Goal: Task Accomplishment & Management: Complete application form

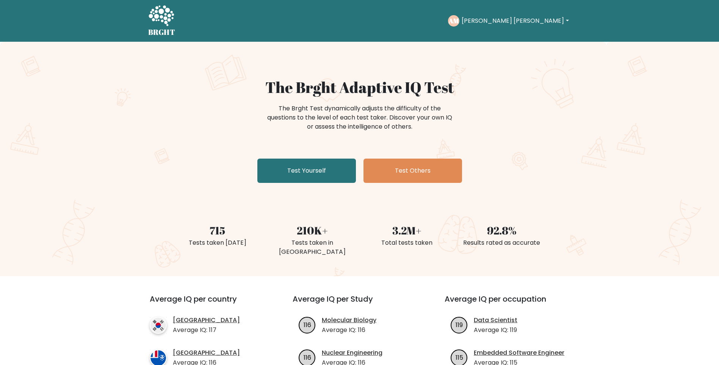
click at [297, 158] on div "The Brght Adaptive IQ Test The Brght Test dynamically adjusts the difficulty of…" at bounding box center [359, 132] width 379 height 108
click at [298, 165] on link "Test Yourself" at bounding box center [306, 170] width 99 height 24
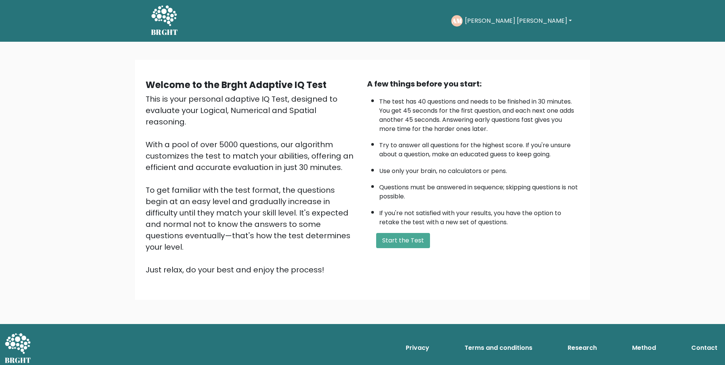
click at [26, 105] on div "Welcome to the Brght Adaptive IQ Test This is your personal adaptive IQ Test, d…" at bounding box center [362, 183] width 725 height 282
click at [394, 240] on button "Start the Test" at bounding box center [403, 240] width 54 height 15
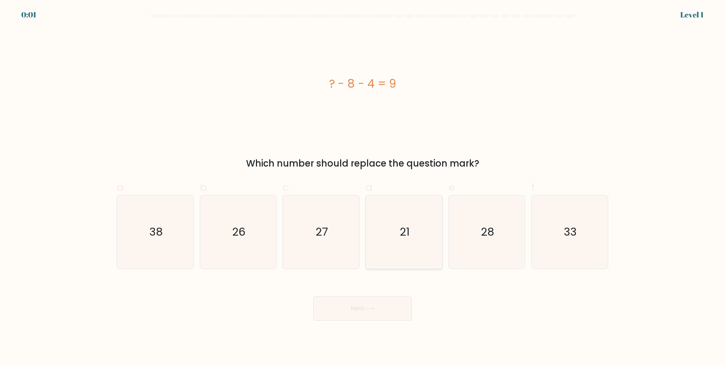
drag, startPoint x: 411, startPoint y: 219, endPoint x: 404, endPoint y: 238, distance: 20.6
click at [411, 219] on icon "21" at bounding box center [403, 231] width 73 height 73
click at [363, 187] on input "d. 21" at bounding box center [362, 184] width 0 height 5
radio input "true"
click at [373, 311] on icon at bounding box center [369, 308] width 10 height 4
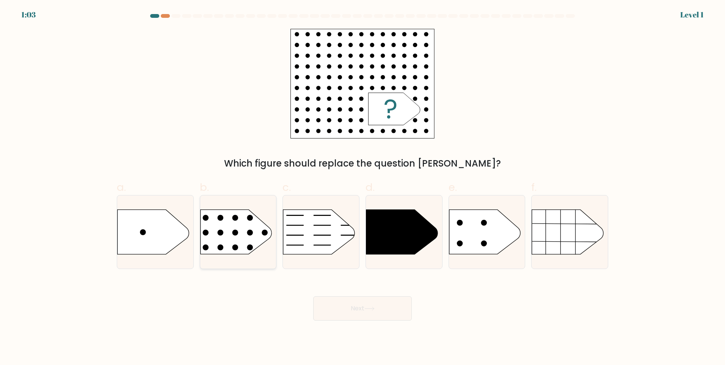
click at [249, 241] on rect at bounding box center [192, 197] width 198 height 151
click at [362, 187] on input "b." at bounding box center [362, 184] width 0 height 5
radio input "true"
click at [348, 314] on button "Next" at bounding box center [362, 308] width 99 height 24
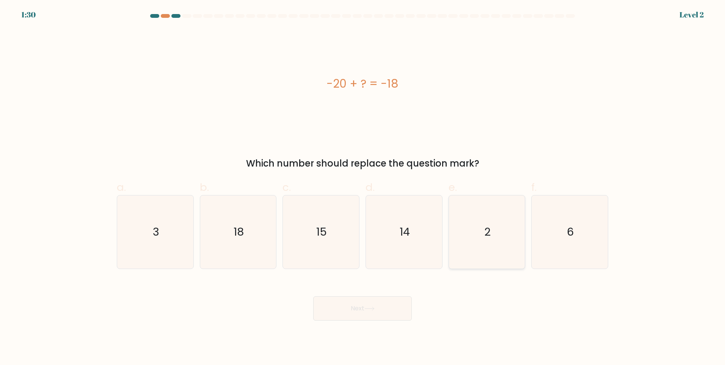
click at [462, 241] on icon "2" at bounding box center [486, 231] width 73 height 73
click at [363, 187] on input "e. 2" at bounding box center [362, 184] width 0 height 5
radio input "true"
drag, startPoint x: 366, startPoint y: 295, endPoint x: 369, endPoint y: 302, distance: 7.2
click at [369, 300] on div "Next" at bounding box center [362, 299] width 500 height 42
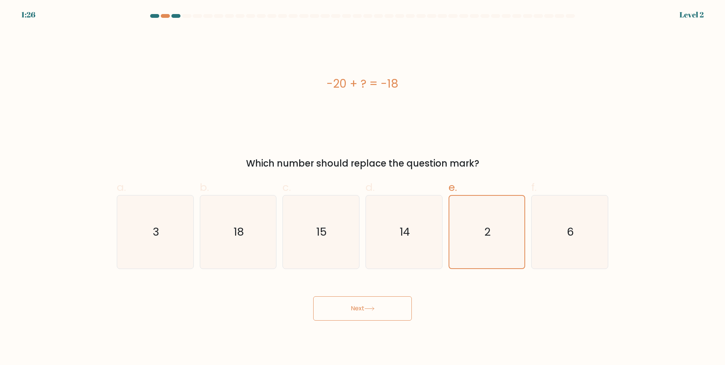
click at [367, 305] on button "Next" at bounding box center [362, 308] width 99 height 24
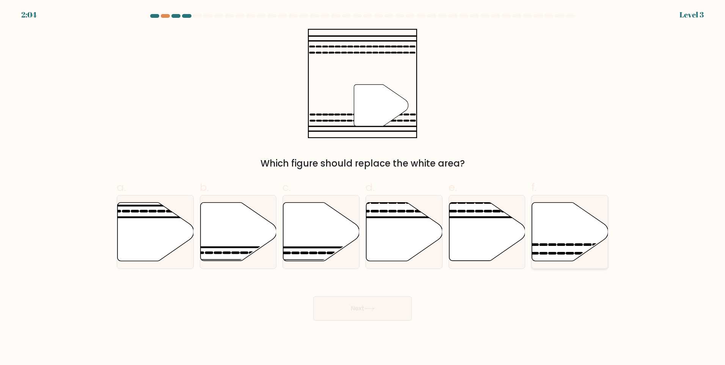
click at [555, 225] on icon at bounding box center [570, 231] width 76 height 58
click at [363, 187] on input "f." at bounding box center [362, 184] width 0 height 5
radio input "true"
click at [370, 314] on button "Next" at bounding box center [362, 308] width 99 height 24
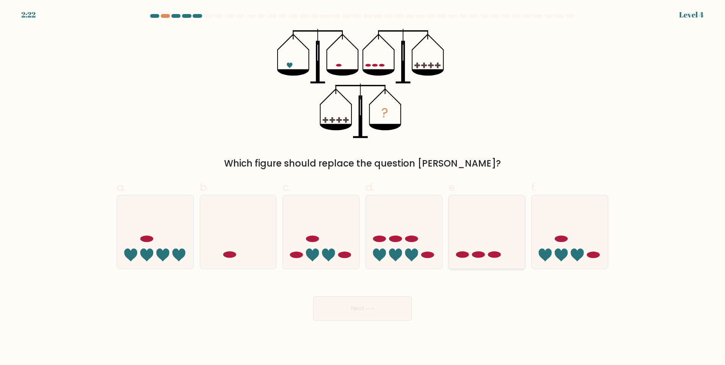
click at [487, 244] on icon at bounding box center [487, 231] width 76 height 63
click at [363, 187] on input "e." at bounding box center [362, 184] width 0 height 5
radio input "true"
click at [362, 312] on button "Next" at bounding box center [362, 308] width 99 height 24
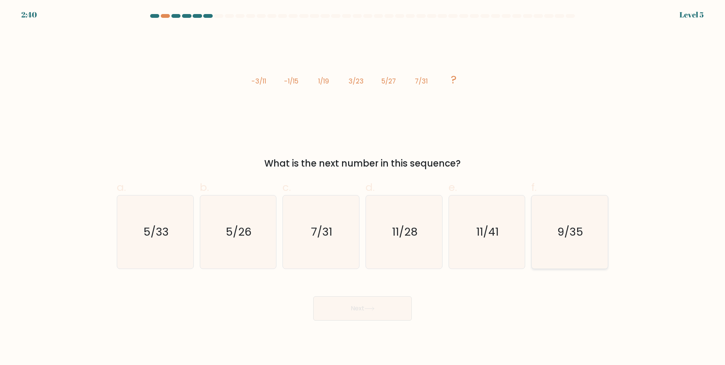
drag, startPoint x: 571, startPoint y: 227, endPoint x: 534, endPoint y: 247, distance: 42.1
click at [571, 228] on text "9/35" at bounding box center [571, 231] width 26 height 15
click at [363, 187] on input "f. 9/35" at bounding box center [362, 184] width 0 height 5
radio input "true"
click at [390, 299] on button "Next" at bounding box center [362, 308] width 99 height 24
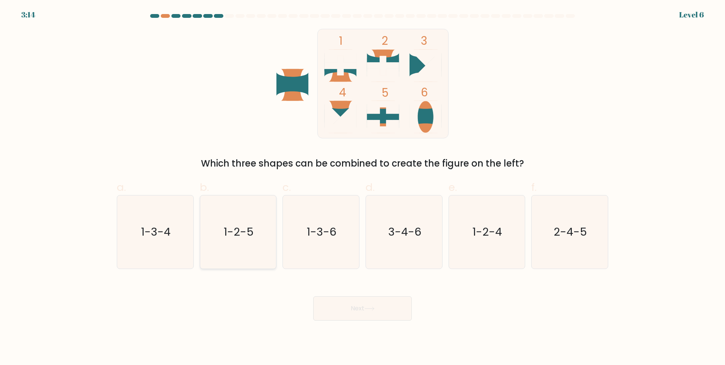
click at [223, 226] on icon "1-2-5" at bounding box center [237, 231] width 73 height 73
click at [362, 187] on input "b. 1-2-5" at bounding box center [362, 184] width 0 height 5
radio input "true"
click at [329, 301] on button "Next" at bounding box center [362, 308] width 99 height 24
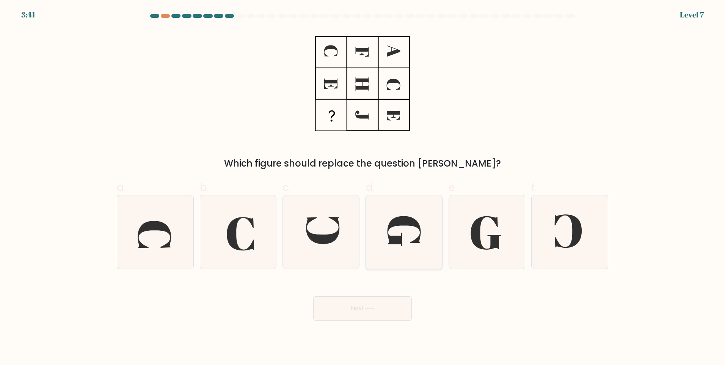
click at [394, 221] on icon at bounding box center [403, 231] width 33 height 30
click at [363, 187] on input "d." at bounding box center [362, 184] width 0 height 5
radio input "true"
click at [317, 241] on icon at bounding box center [322, 230] width 33 height 27
click at [362, 187] on input "c." at bounding box center [362, 184] width 0 height 5
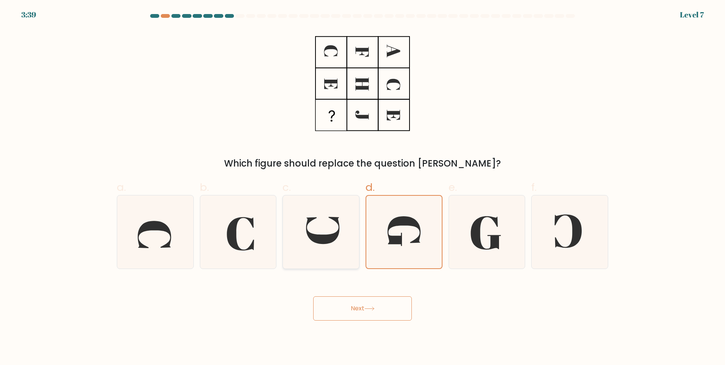
radio input "true"
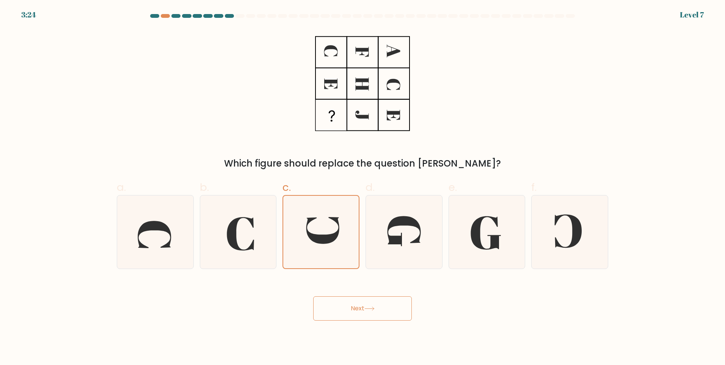
click at [344, 315] on button "Next" at bounding box center [362, 308] width 99 height 24
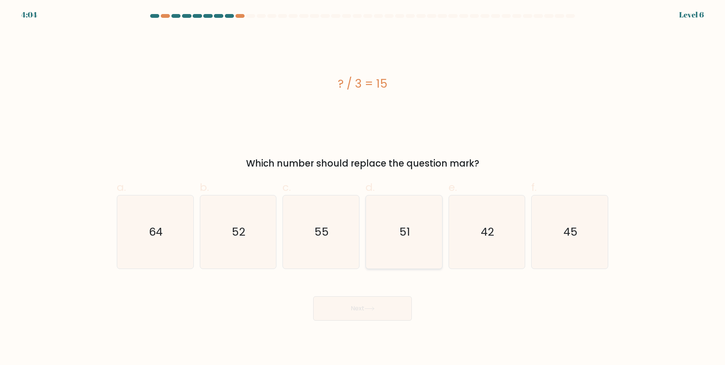
drag, startPoint x: 554, startPoint y: 231, endPoint x: 432, endPoint y: 256, distance: 124.1
click at [550, 234] on icon "45" at bounding box center [569, 231] width 73 height 73
click at [363, 187] on input "f. 45" at bounding box center [362, 184] width 0 height 5
radio input "true"
drag, startPoint x: 368, startPoint y: 320, endPoint x: 327, endPoint y: 329, distance: 41.8
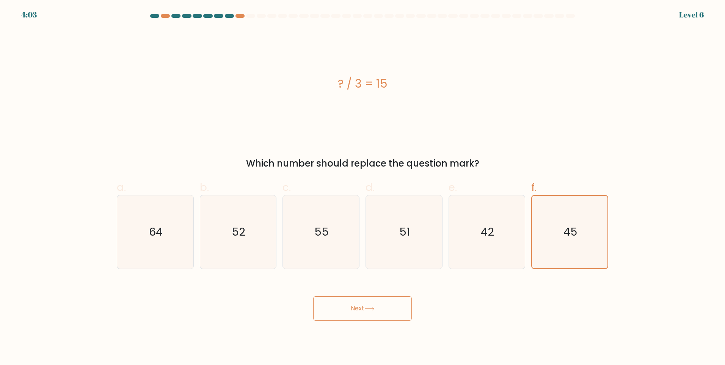
click at [368, 321] on body "4:03 Level 6 a." at bounding box center [362, 182] width 725 height 365
drag, startPoint x: 344, startPoint y: 313, endPoint x: 338, endPoint y: 314, distance: 5.7
click at [344, 312] on button "Next" at bounding box center [362, 308] width 99 height 24
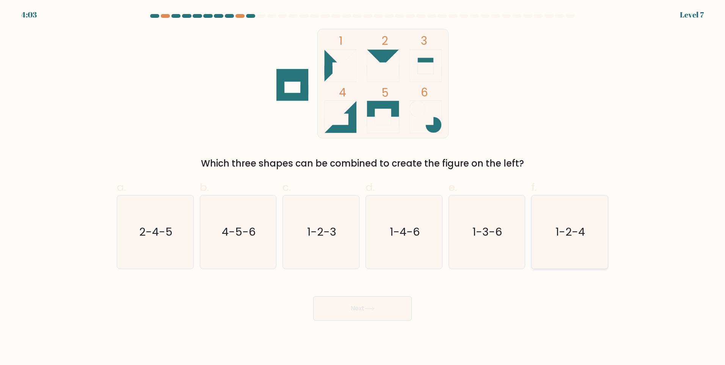
click at [549, 224] on icon "1-2-4" at bounding box center [569, 231] width 73 height 73
click at [363, 187] on input "f. 1-2-4" at bounding box center [362, 184] width 0 height 5
radio input "true"
click at [383, 311] on button "Next" at bounding box center [362, 308] width 99 height 24
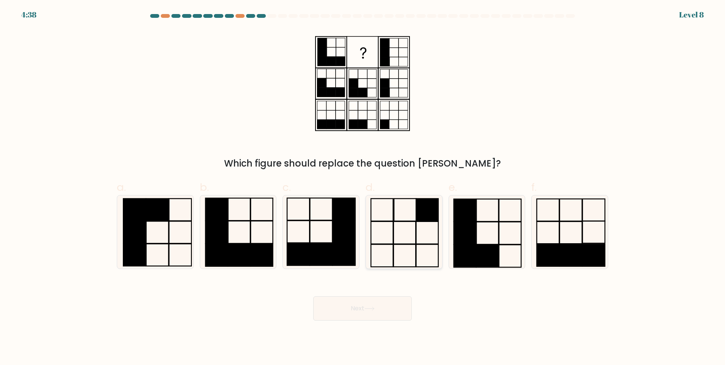
click at [406, 221] on rect at bounding box center [405, 209] width 22 height 22
click at [363, 187] on input "d." at bounding box center [362, 184] width 0 height 5
radio input "true"
click at [364, 308] on button "Next" at bounding box center [362, 308] width 99 height 24
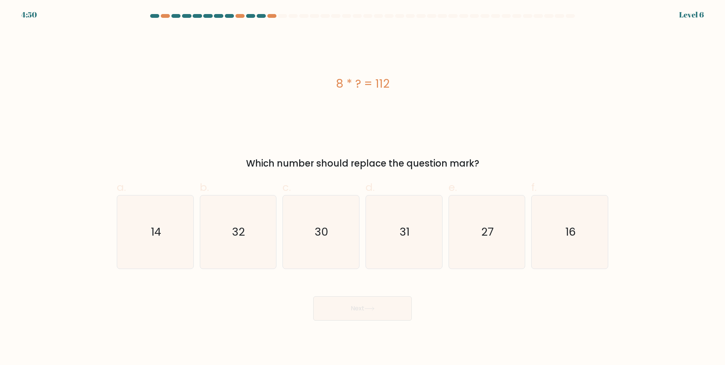
drag, startPoint x: 147, startPoint y: 147, endPoint x: 204, endPoint y: 170, distance: 61.4
click at [209, 158] on div "8 * ? = 112 Which number should replace the question mark?" at bounding box center [362, 99] width 500 height 141
click at [162, 246] on icon "14" at bounding box center [155, 231] width 73 height 73
click at [362, 187] on input "a. 14" at bounding box center [362, 184] width 0 height 5
radio input "true"
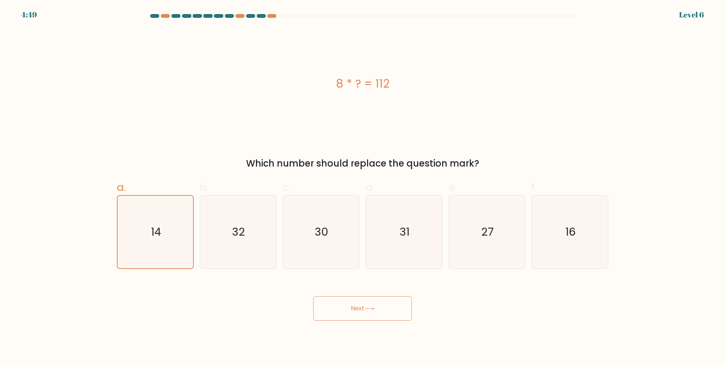
click at [366, 313] on button "Next" at bounding box center [362, 308] width 99 height 24
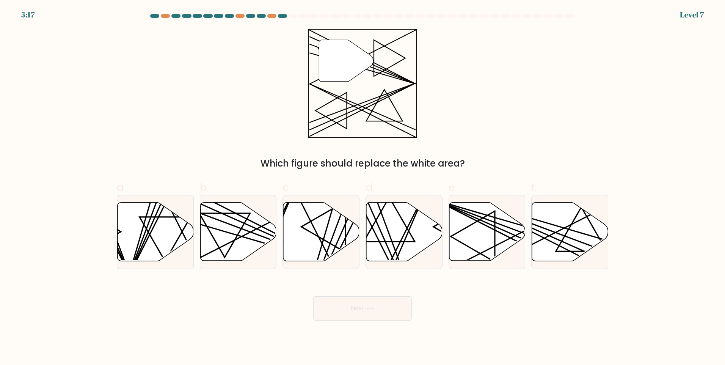
click at [280, 311] on div "Next" at bounding box center [362, 299] width 500 height 42
click at [562, 247] on line at bounding box center [544, 237] width 149 height 75
click at [363, 187] on input "f." at bounding box center [362, 184] width 0 height 5
radio input "true"
click at [364, 297] on button "Next" at bounding box center [362, 308] width 99 height 24
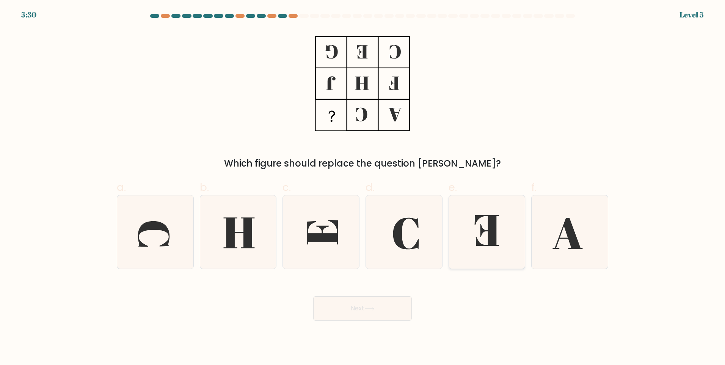
click at [485, 242] on icon at bounding box center [486, 231] width 73 height 73
click at [363, 187] on input "e." at bounding box center [362, 184] width 0 height 5
radio input "true"
click at [378, 305] on button "Next" at bounding box center [362, 308] width 99 height 24
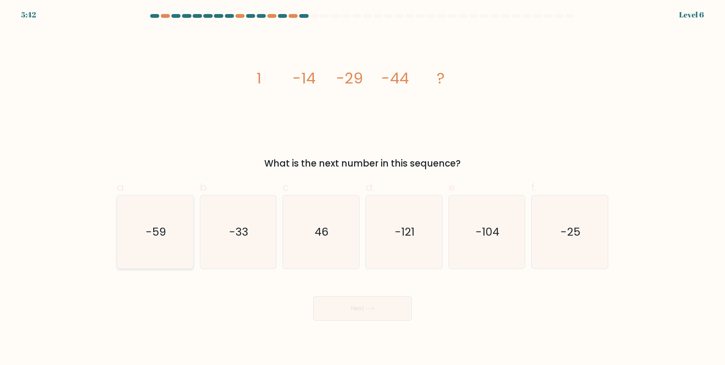
click at [140, 213] on icon "-59" at bounding box center [155, 231] width 73 height 73
click at [362, 187] on input "a. -59" at bounding box center [362, 184] width 0 height 5
radio input "true"
click at [347, 308] on button "Next" at bounding box center [362, 308] width 99 height 24
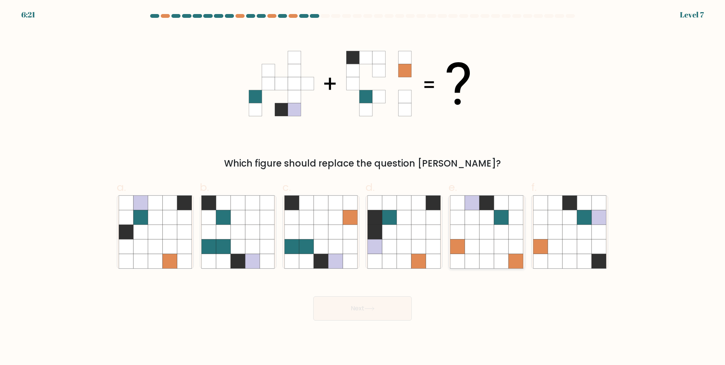
click at [510, 246] on icon at bounding box center [516, 246] width 14 height 14
click at [363, 187] on input "e." at bounding box center [362, 184] width 0 height 5
radio input "true"
click at [380, 302] on button "Next" at bounding box center [362, 308] width 99 height 24
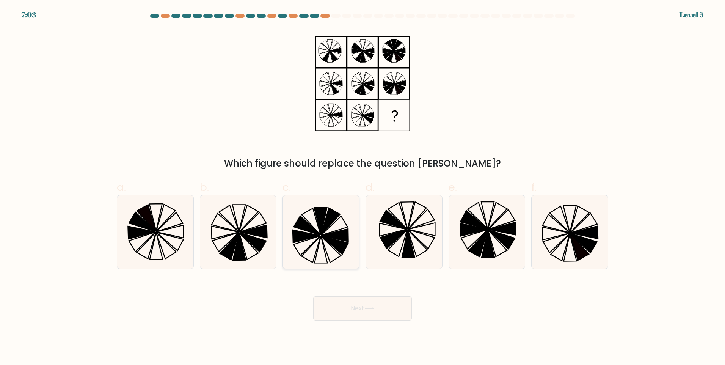
click at [336, 248] on icon at bounding box center [334, 245] width 27 height 18
click at [362, 187] on input "c." at bounding box center [362, 184] width 0 height 5
radio input "true"
click at [352, 303] on button "Next" at bounding box center [362, 308] width 99 height 24
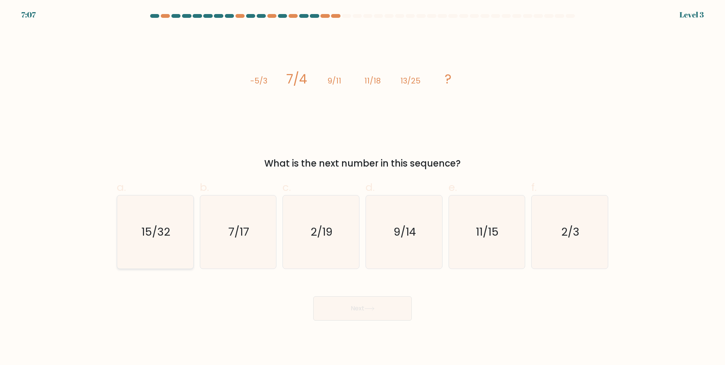
click at [146, 214] on icon "15/32" at bounding box center [155, 231] width 73 height 73
click at [362, 187] on input "a. 15/32" at bounding box center [362, 184] width 0 height 5
radio input "true"
drag, startPoint x: 355, startPoint y: 306, endPoint x: 349, endPoint y: 306, distance: 5.7
click at [355, 306] on button "Next" at bounding box center [362, 308] width 99 height 24
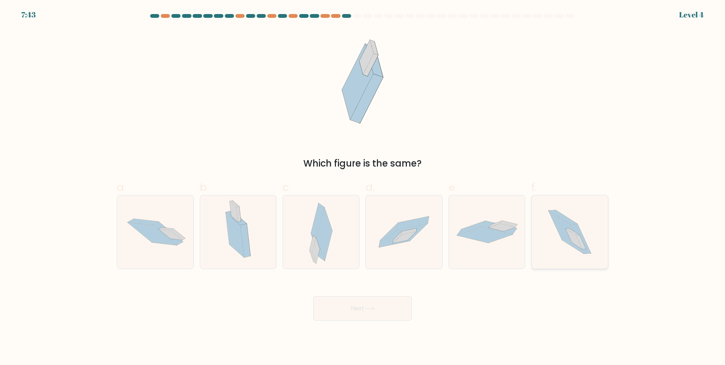
click at [552, 229] on icon at bounding box center [569, 231] width 65 height 73
click at [363, 187] on input "f." at bounding box center [362, 184] width 0 height 5
radio input "true"
click at [348, 308] on button "Next" at bounding box center [362, 308] width 99 height 24
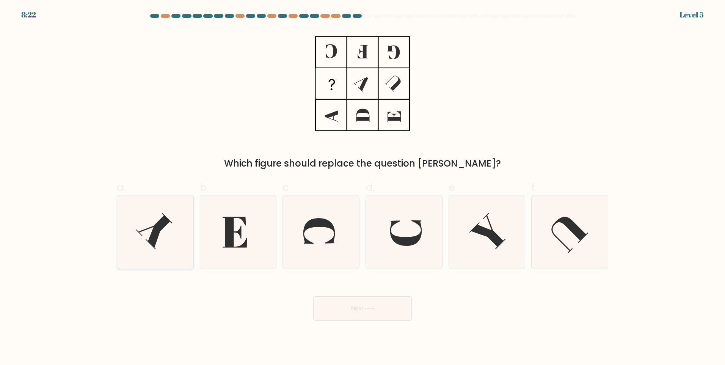
click at [177, 219] on icon at bounding box center [155, 231] width 73 height 73
click at [362, 187] on input "a." at bounding box center [362, 184] width 0 height 5
radio input "true"
drag, startPoint x: 373, startPoint y: 306, endPoint x: 354, endPoint y: 306, distance: 18.6
click at [372, 306] on button "Next" at bounding box center [362, 308] width 99 height 24
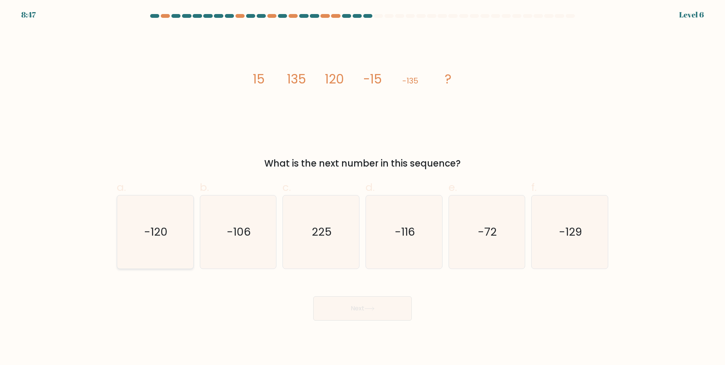
click at [159, 206] on icon "-120" at bounding box center [155, 231] width 73 height 73
click at [362, 187] on input "a. -120" at bounding box center [362, 184] width 0 height 5
radio input "true"
click at [340, 297] on button "Next" at bounding box center [362, 308] width 99 height 24
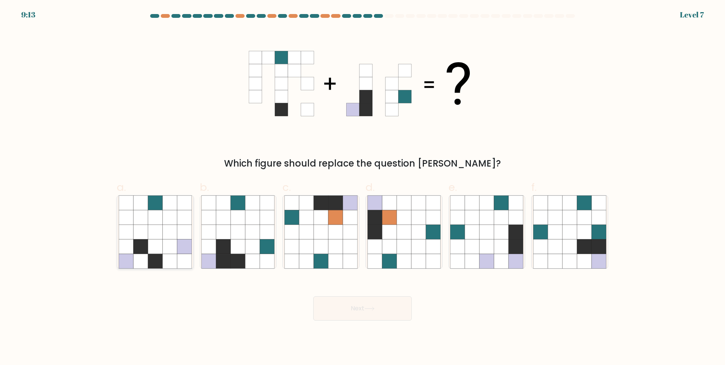
click at [149, 226] on icon at bounding box center [155, 231] width 14 height 14
click at [362, 187] on input "a." at bounding box center [362, 184] width 0 height 5
radio input "true"
click at [574, 246] on icon at bounding box center [569, 246] width 14 height 14
click at [363, 187] on input "f." at bounding box center [362, 184] width 0 height 5
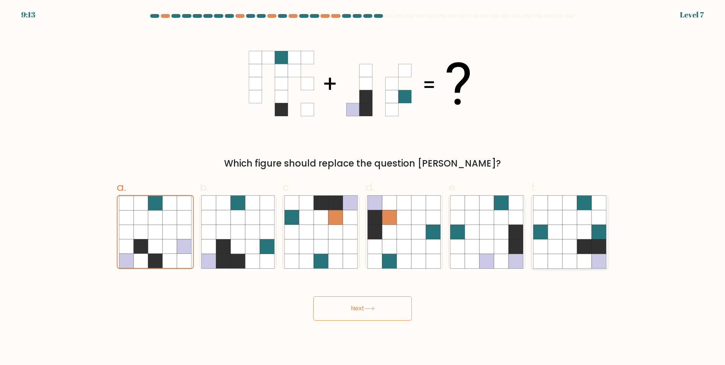
radio input "true"
drag, startPoint x: 343, startPoint y: 306, endPoint x: 334, endPoint y: 309, distance: 9.6
click at [343, 307] on button "Next" at bounding box center [362, 308] width 99 height 24
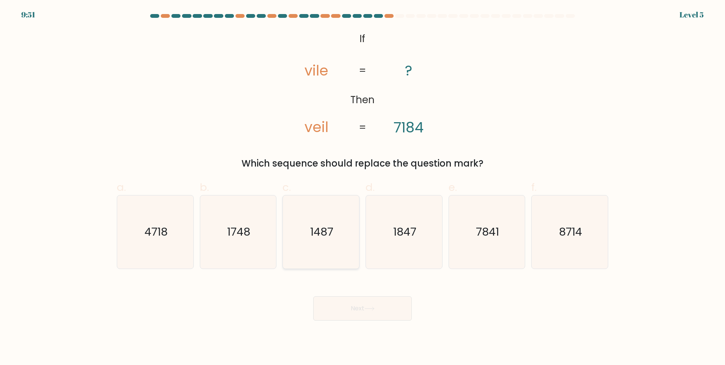
click at [319, 233] on text "1487" at bounding box center [321, 231] width 23 height 15
click at [362, 187] on input "c. 1487" at bounding box center [362, 184] width 0 height 5
radio input "true"
click at [367, 309] on icon at bounding box center [369, 308] width 10 height 4
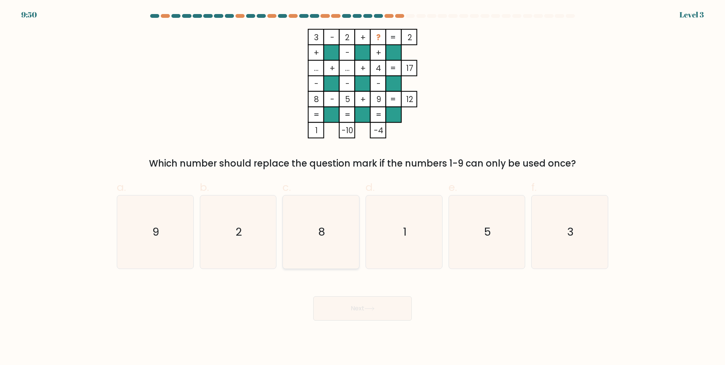
click at [336, 229] on icon "8" at bounding box center [320, 231] width 73 height 73
click at [362, 187] on input "c. 8" at bounding box center [362, 184] width 0 height 5
radio input "true"
click at [367, 308] on icon at bounding box center [369, 308] width 10 height 4
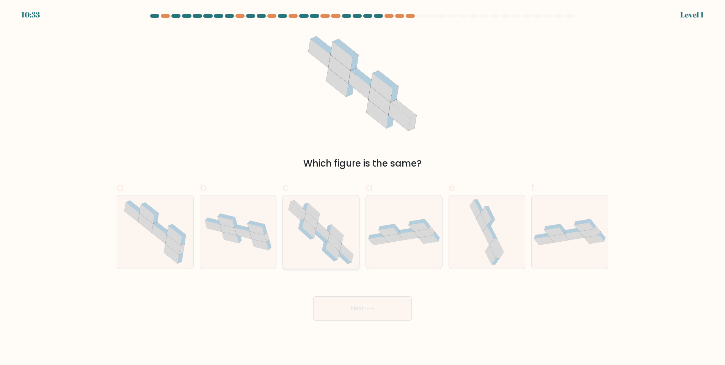
click at [328, 252] on icon at bounding box center [330, 255] width 16 height 12
click at [362, 187] on input "c." at bounding box center [362, 184] width 0 height 5
radio input "true"
click at [369, 311] on icon at bounding box center [369, 308] width 10 height 4
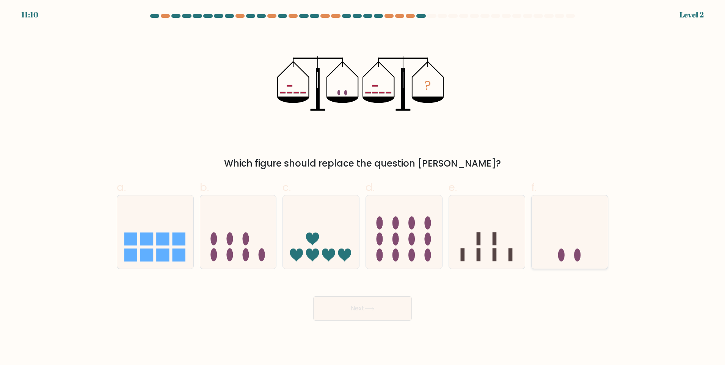
click at [568, 252] on icon at bounding box center [570, 231] width 76 height 63
click at [363, 187] on input "f." at bounding box center [362, 184] width 0 height 5
radio input "true"
click at [373, 314] on button "Next" at bounding box center [362, 308] width 99 height 24
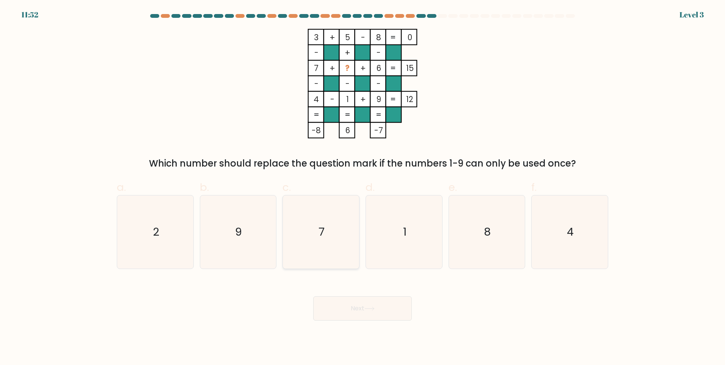
drag, startPoint x: 313, startPoint y: 230, endPoint x: 384, endPoint y: 303, distance: 102.2
click at [313, 230] on icon "7" at bounding box center [320, 231] width 73 height 73
click at [362, 187] on input "c. 7" at bounding box center [362, 184] width 0 height 5
radio input "true"
click at [383, 314] on button "Next" at bounding box center [362, 308] width 99 height 24
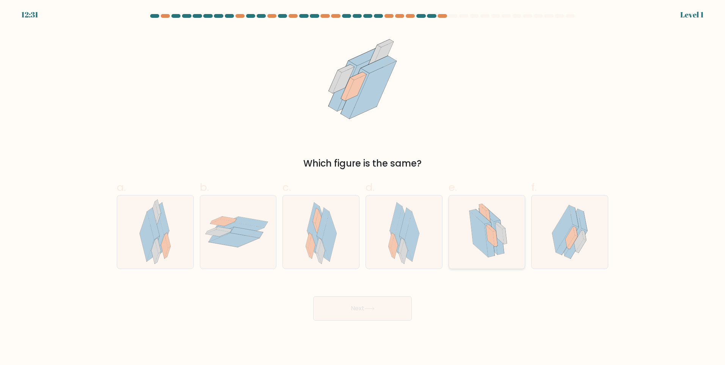
click at [488, 238] on icon at bounding box center [490, 235] width 8 height 21
click at [363, 187] on input "e." at bounding box center [362, 184] width 0 height 5
radio input "true"
click at [348, 315] on button "Next" at bounding box center [362, 308] width 99 height 24
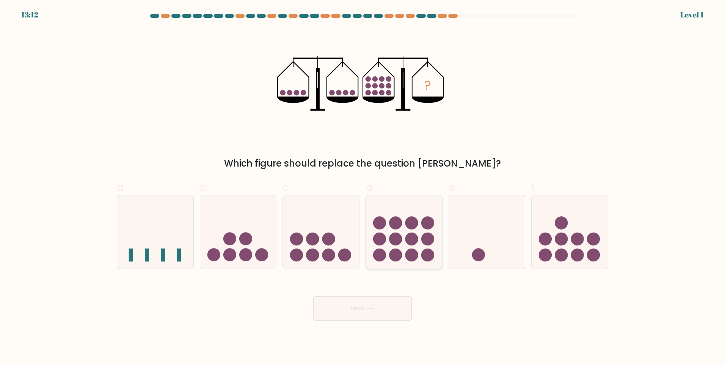
click at [430, 225] on circle at bounding box center [427, 222] width 13 height 13
click at [363, 187] on input "d." at bounding box center [362, 184] width 0 height 5
radio input "true"
click at [381, 315] on button "Next" at bounding box center [362, 308] width 99 height 24
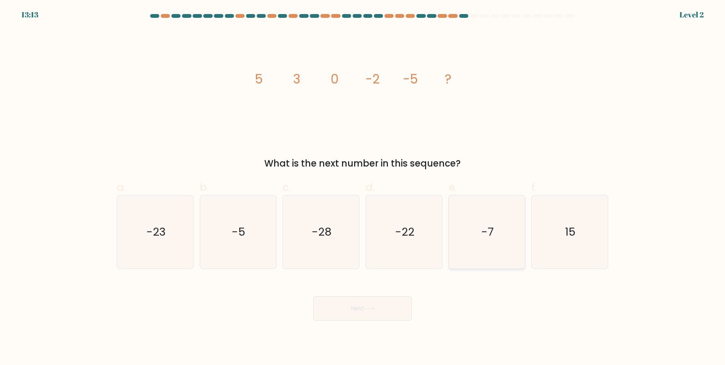
click at [480, 222] on icon "-7" at bounding box center [486, 231] width 73 height 73
click at [363, 187] on input "e. -7" at bounding box center [362, 184] width 0 height 5
radio input "true"
drag, startPoint x: 356, startPoint y: 311, endPoint x: 431, endPoint y: 314, distance: 75.1
click at [356, 311] on button "Next" at bounding box center [362, 308] width 99 height 24
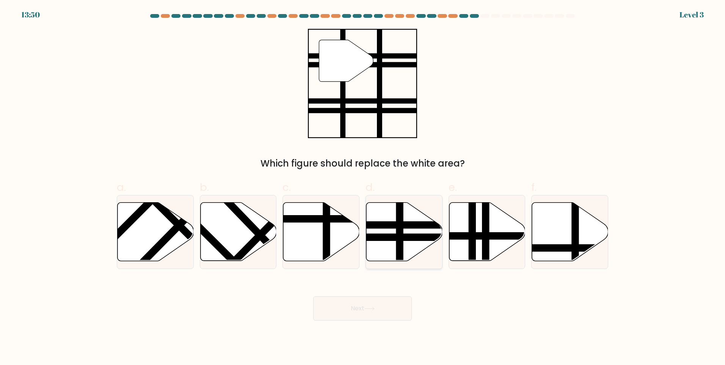
click at [408, 237] on line at bounding box center [428, 237] width 154 height 0
click at [363, 187] on input "d." at bounding box center [362, 184] width 0 height 5
radio input "true"
click at [362, 314] on button "Next" at bounding box center [362, 308] width 99 height 24
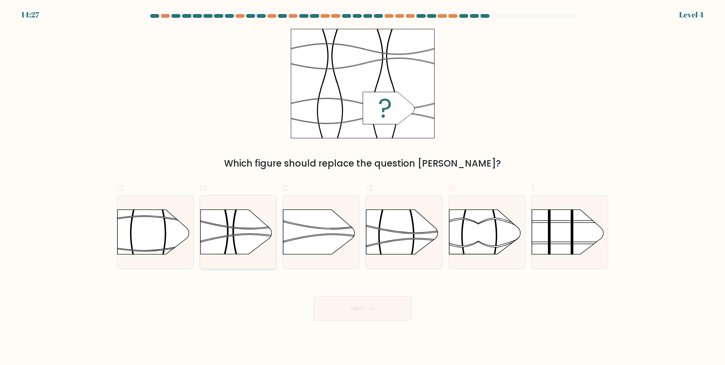
click at [239, 221] on rect at bounding box center [200, 269] width 198 height 151
click at [362, 187] on input "b." at bounding box center [362, 184] width 0 height 5
radio input "true"
click at [239, 221] on rect at bounding box center [200, 268] width 196 height 149
click at [362, 187] on input "b." at bounding box center [362, 184] width 0 height 5
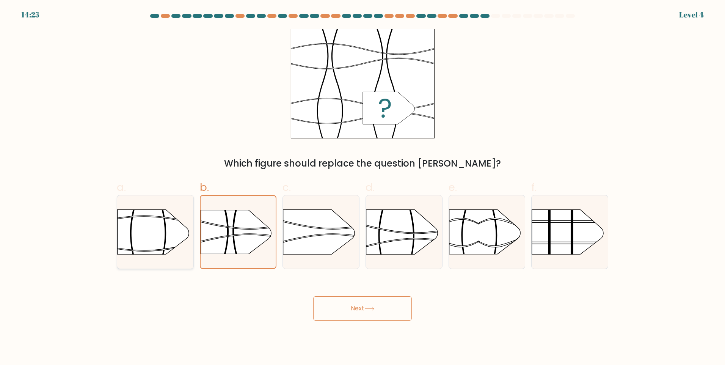
click at [133, 236] on rect at bounding box center [193, 195] width 198 height 151
click at [362, 187] on input "a." at bounding box center [362, 184] width 0 height 5
radio input "true"
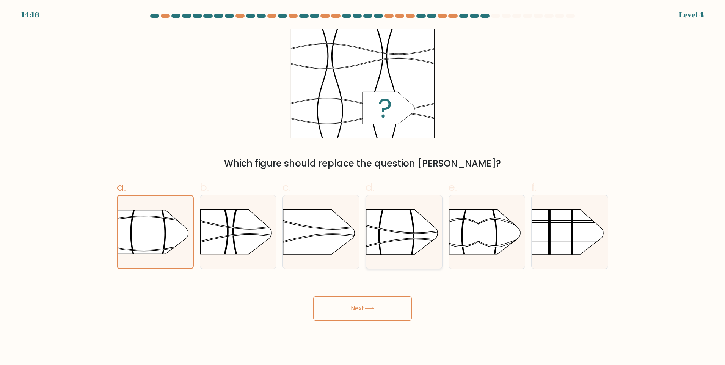
click at [405, 221] on rect at bounding box center [366, 197] width 198 height 151
click at [363, 187] on input "d." at bounding box center [362, 184] width 0 height 5
radio input "true"
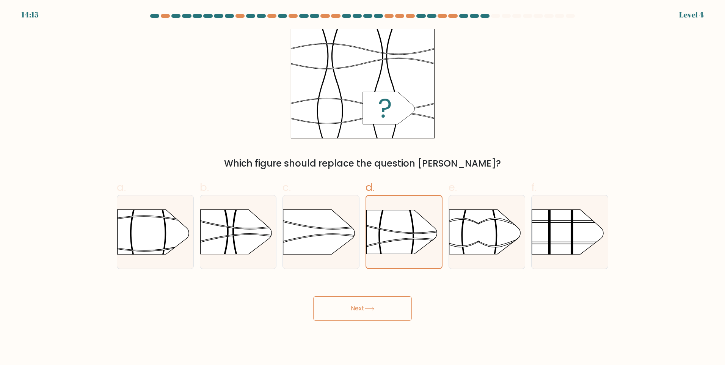
click at [377, 305] on button "Next" at bounding box center [362, 308] width 99 height 24
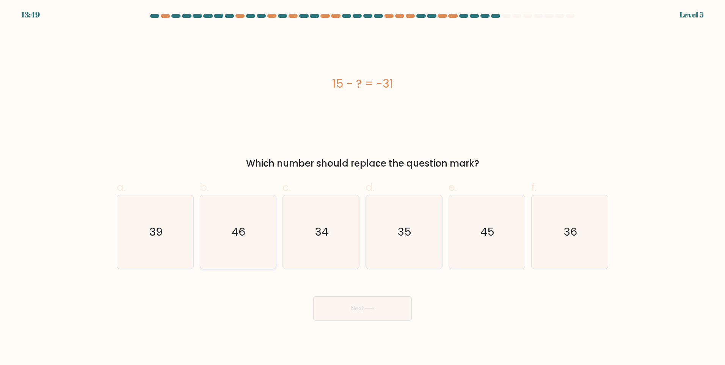
click at [220, 233] on icon "46" at bounding box center [237, 231] width 73 height 73
click at [362, 187] on input "b. 46" at bounding box center [362, 184] width 0 height 5
radio input "true"
click at [366, 314] on button "Next" at bounding box center [362, 308] width 99 height 24
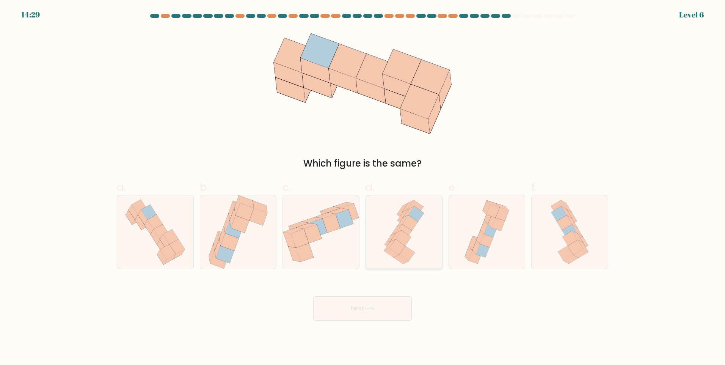
click at [400, 228] on icon at bounding box center [404, 231] width 16 height 15
click at [363, 187] on input "d." at bounding box center [362, 184] width 0 height 5
radio input "true"
drag, startPoint x: 148, startPoint y: 237, endPoint x: 250, endPoint y: 266, distance: 105.7
click at [148, 236] on icon at bounding box center [155, 231] width 69 height 73
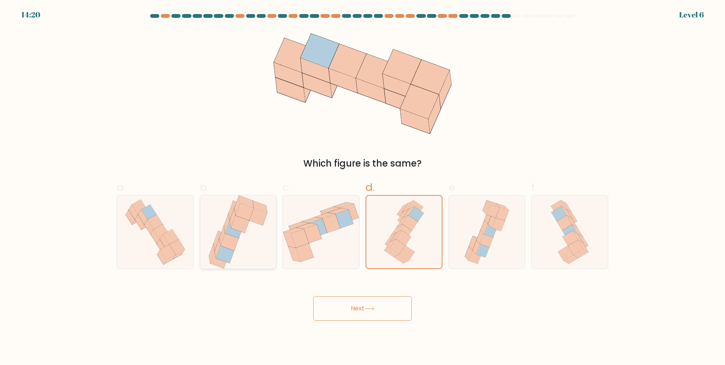
click at [362, 187] on input "a." at bounding box center [362, 184] width 0 height 5
radio input "true"
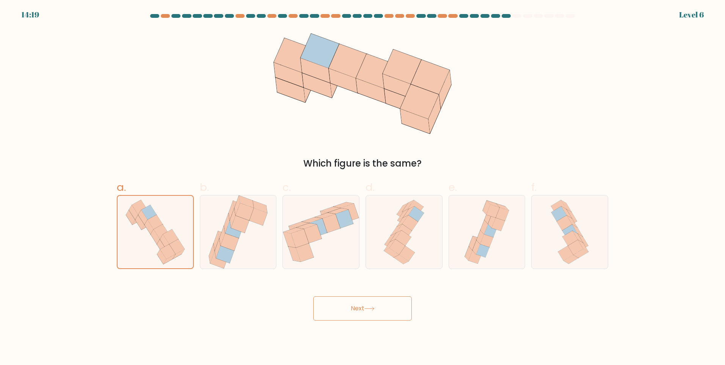
drag, startPoint x: 366, startPoint y: 315, endPoint x: 351, endPoint y: 317, distance: 15.7
click at [366, 313] on button "Next" at bounding box center [362, 308] width 99 height 24
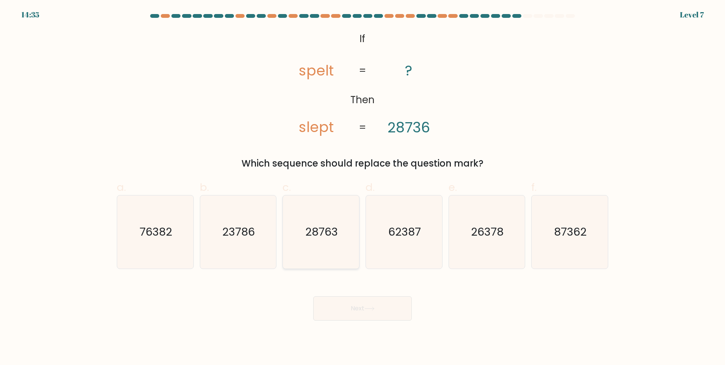
click at [338, 231] on icon "28763" at bounding box center [320, 231] width 73 height 73
click at [362, 187] on input "c. 28763" at bounding box center [362, 184] width 0 height 5
radio input "true"
drag, startPoint x: 264, startPoint y: 251, endPoint x: 271, endPoint y: 260, distance: 11.8
click at [264, 252] on icon "23786" at bounding box center [237, 231] width 73 height 73
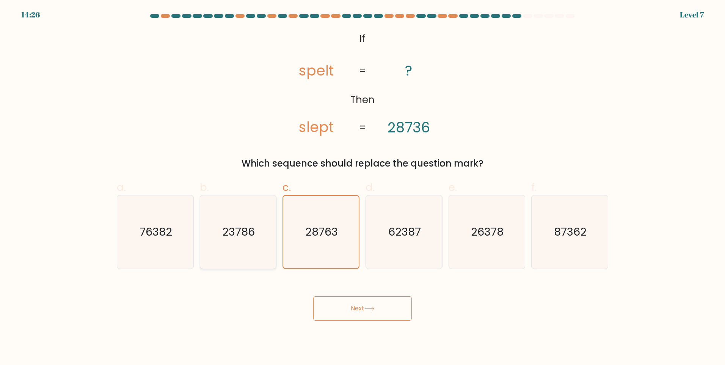
click at [362, 187] on input "b. 23786" at bounding box center [362, 184] width 0 height 5
radio input "true"
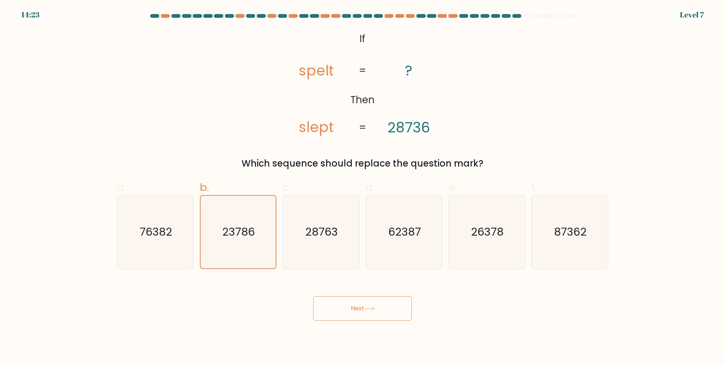
click at [355, 304] on button "Next" at bounding box center [362, 308] width 99 height 24
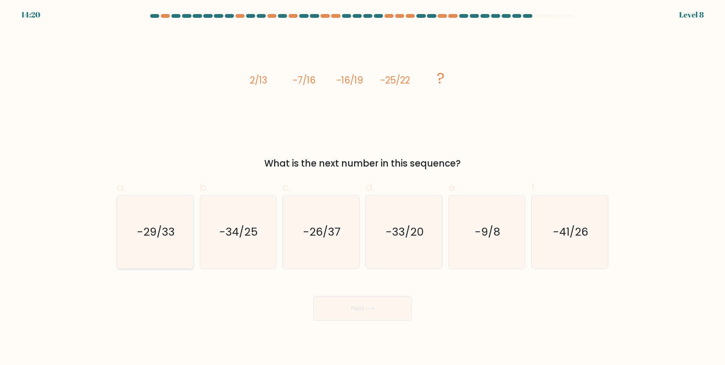
drag, startPoint x: 160, startPoint y: 226, endPoint x: 325, endPoint y: 267, distance: 169.9
click at [162, 227] on text "-29/33" at bounding box center [156, 231] width 38 height 15
click at [362, 187] on input "a. -29/33" at bounding box center [362, 184] width 0 height 5
radio input "true"
click at [360, 310] on button "Next" at bounding box center [362, 308] width 99 height 24
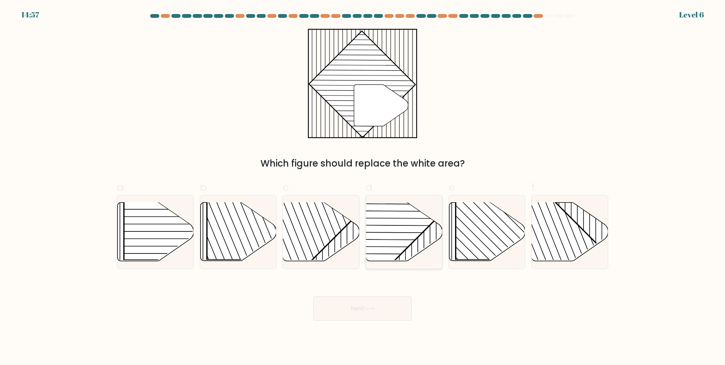
click at [408, 230] on rect at bounding box center [377, 201] width 149 height 149
click at [363, 187] on input "d." at bounding box center [362, 184] width 0 height 5
radio input "true"
click at [370, 310] on icon at bounding box center [369, 308] width 10 height 4
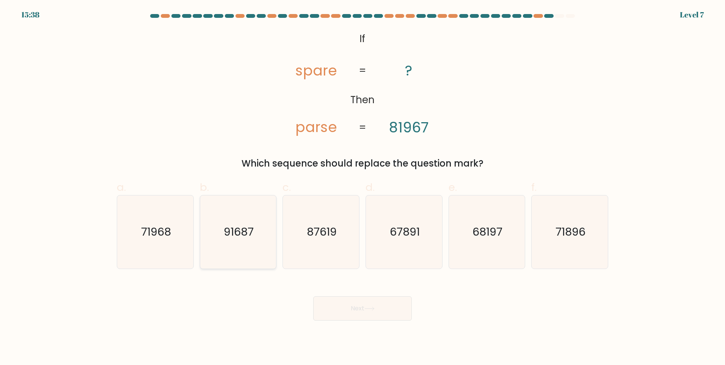
click at [238, 236] on text "91687" at bounding box center [239, 231] width 30 height 15
click at [362, 187] on input "b. 91687" at bounding box center [362, 184] width 0 height 5
radio input "true"
click at [383, 314] on button "Next" at bounding box center [362, 308] width 99 height 24
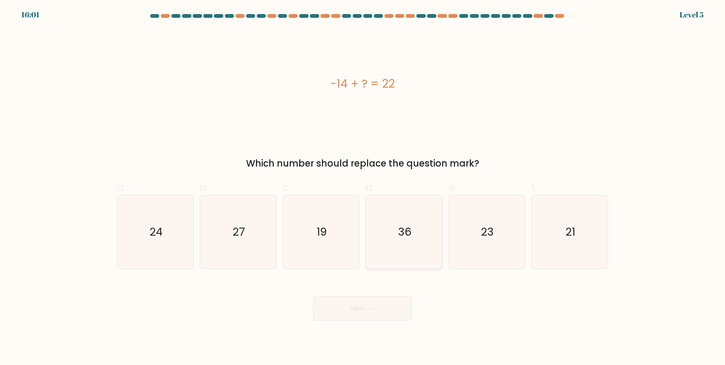
click at [404, 239] on text "36" at bounding box center [404, 231] width 13 height 15
click at [363, 187] on input "d. 36" at bounding box center [362, 184] width 0 height 5
radio input "true"
click at [385, 303] on button "Next" at bounding box center [362, 308] width 99 height 24
